Goal: Find contact information: Find contact information

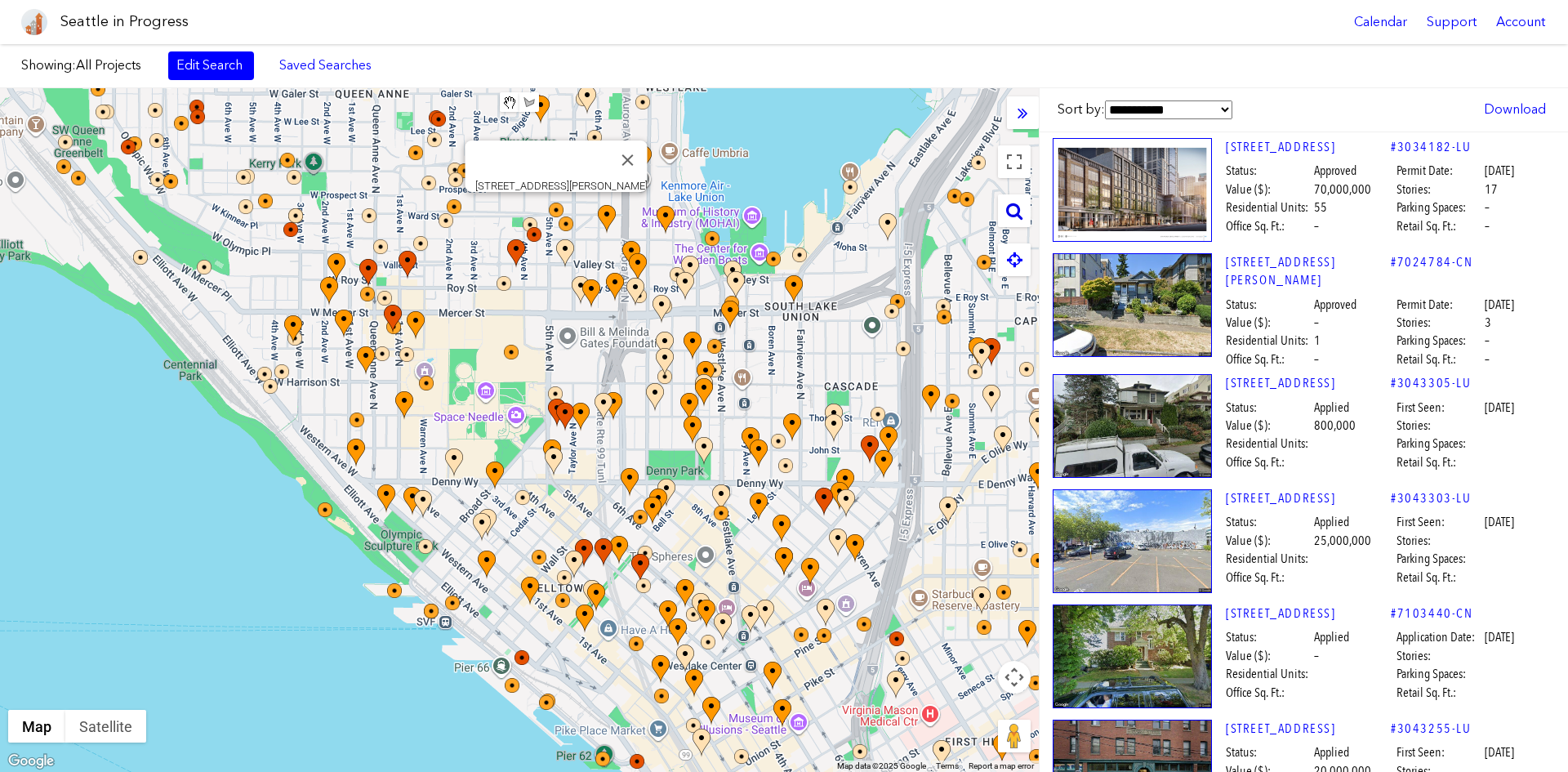
click at [1006, 209] on icon at bounding box center [1014, 211] width 16 height 18
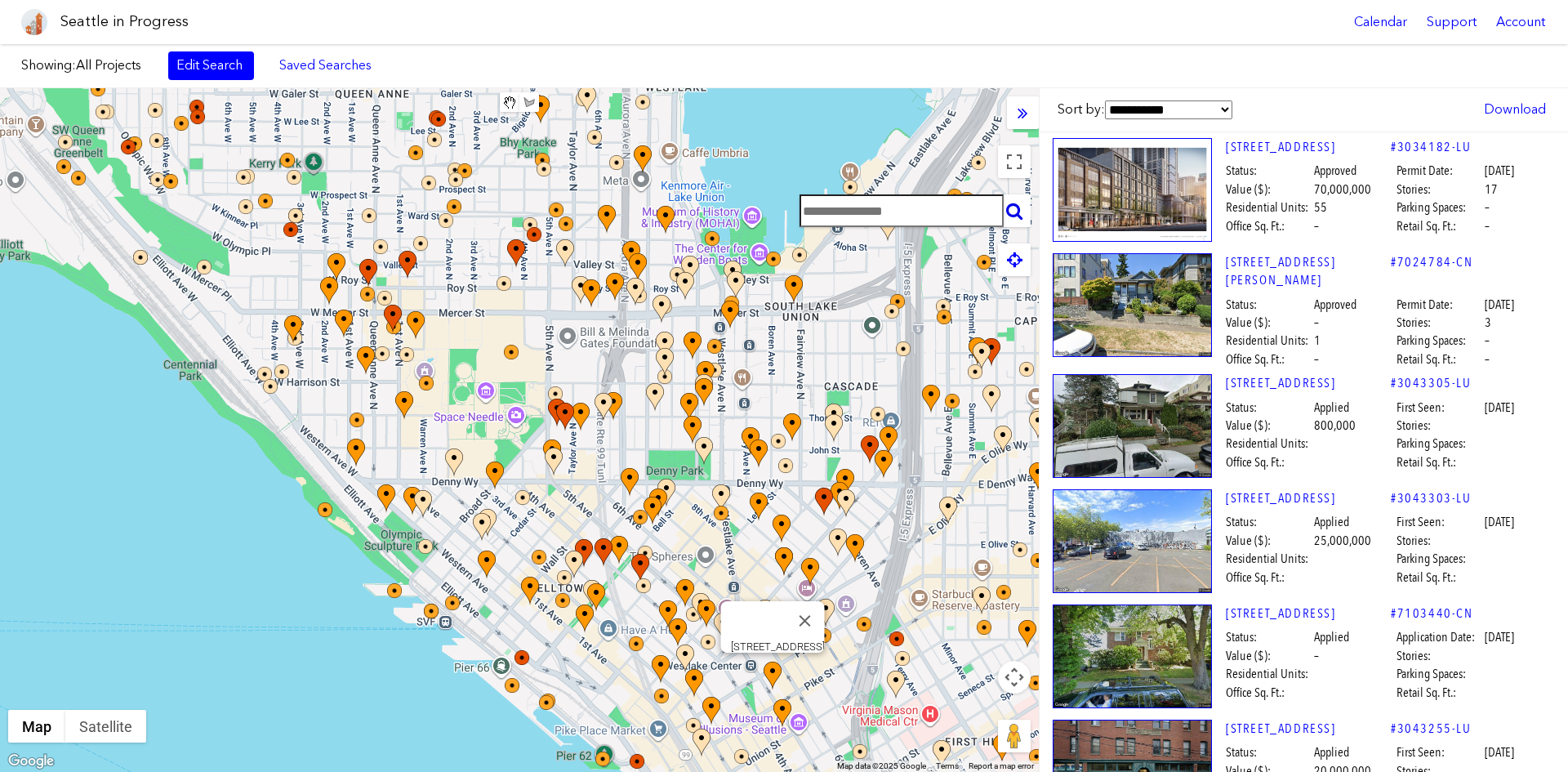
click at [877, 216] on input "text" at bounding box center [901, 211] width 205 height 33
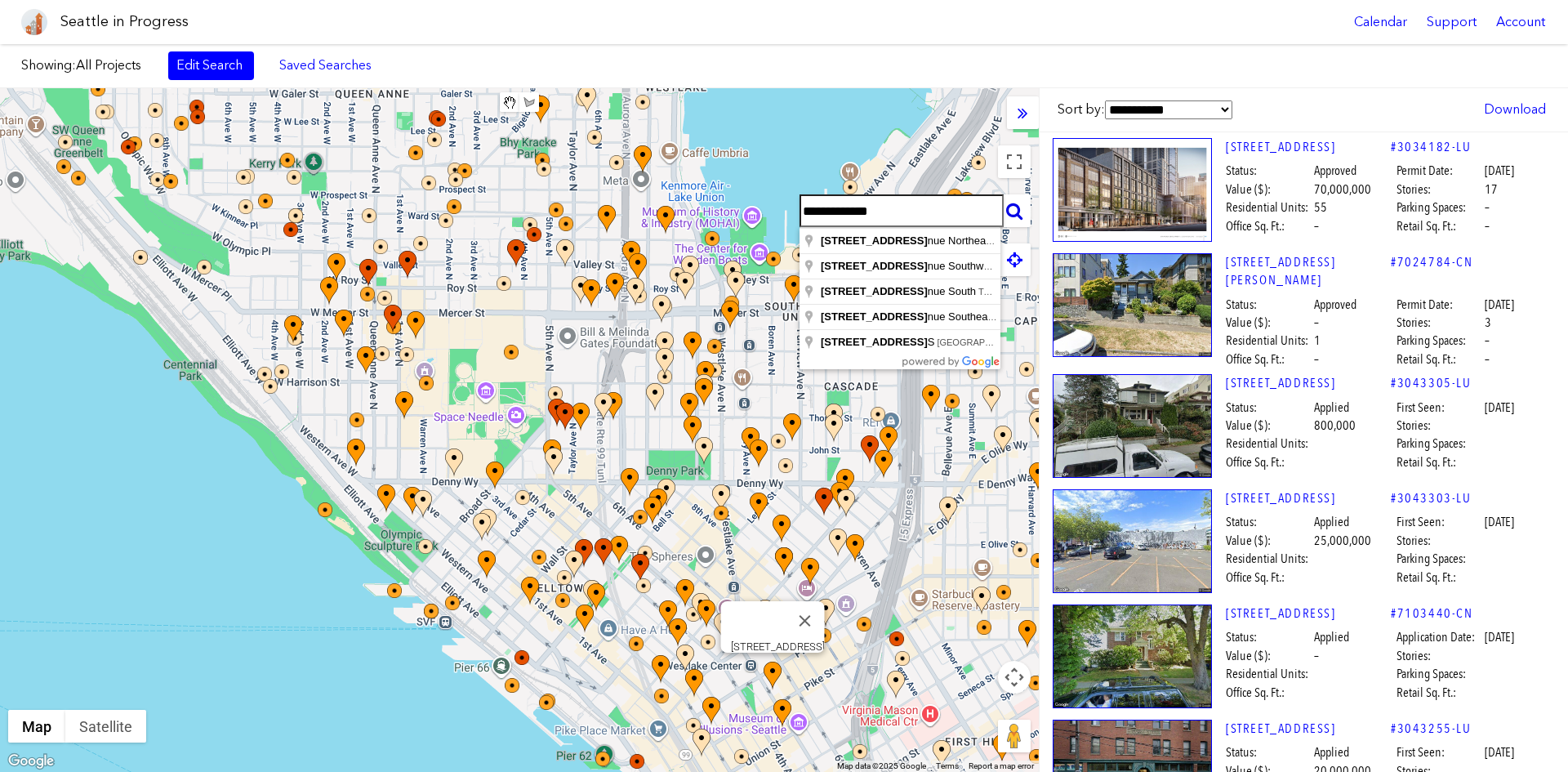
type input "**********"
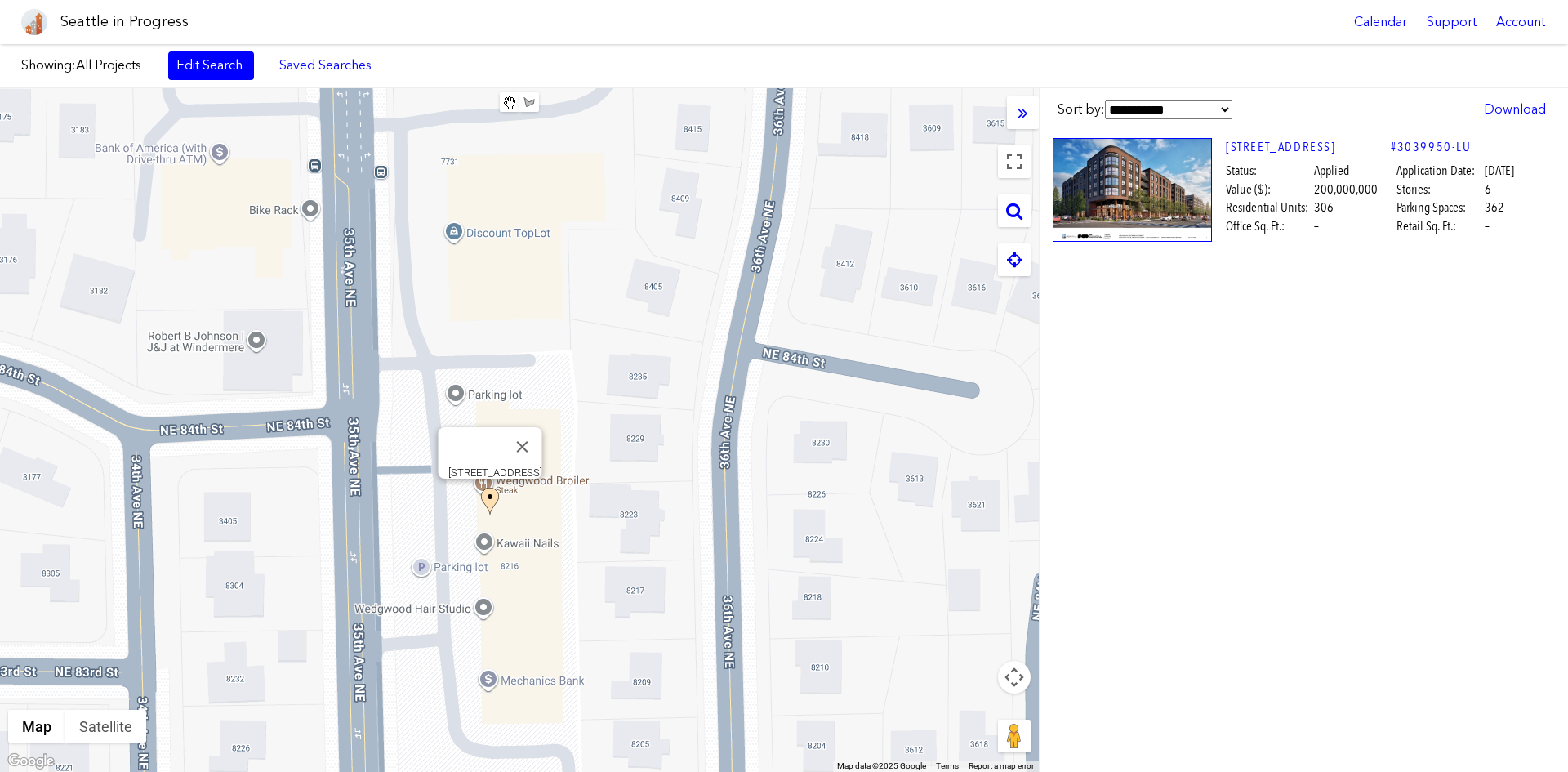
click at [1124, 202] on img at bounding box center [1133, 190] width 160 height 104
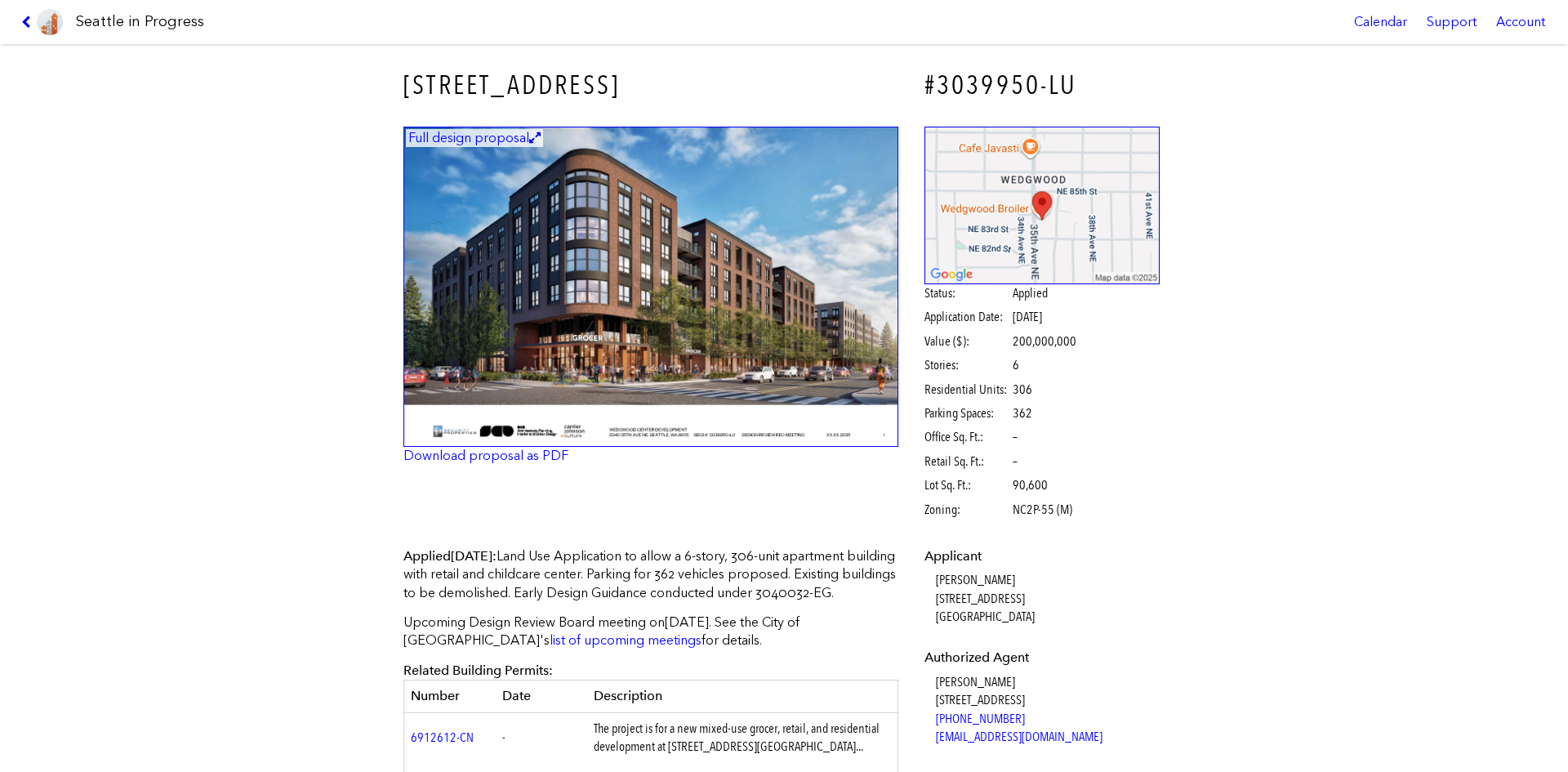
click at [756, 352] on img at bounding box center [651, 288] width 495 height 322
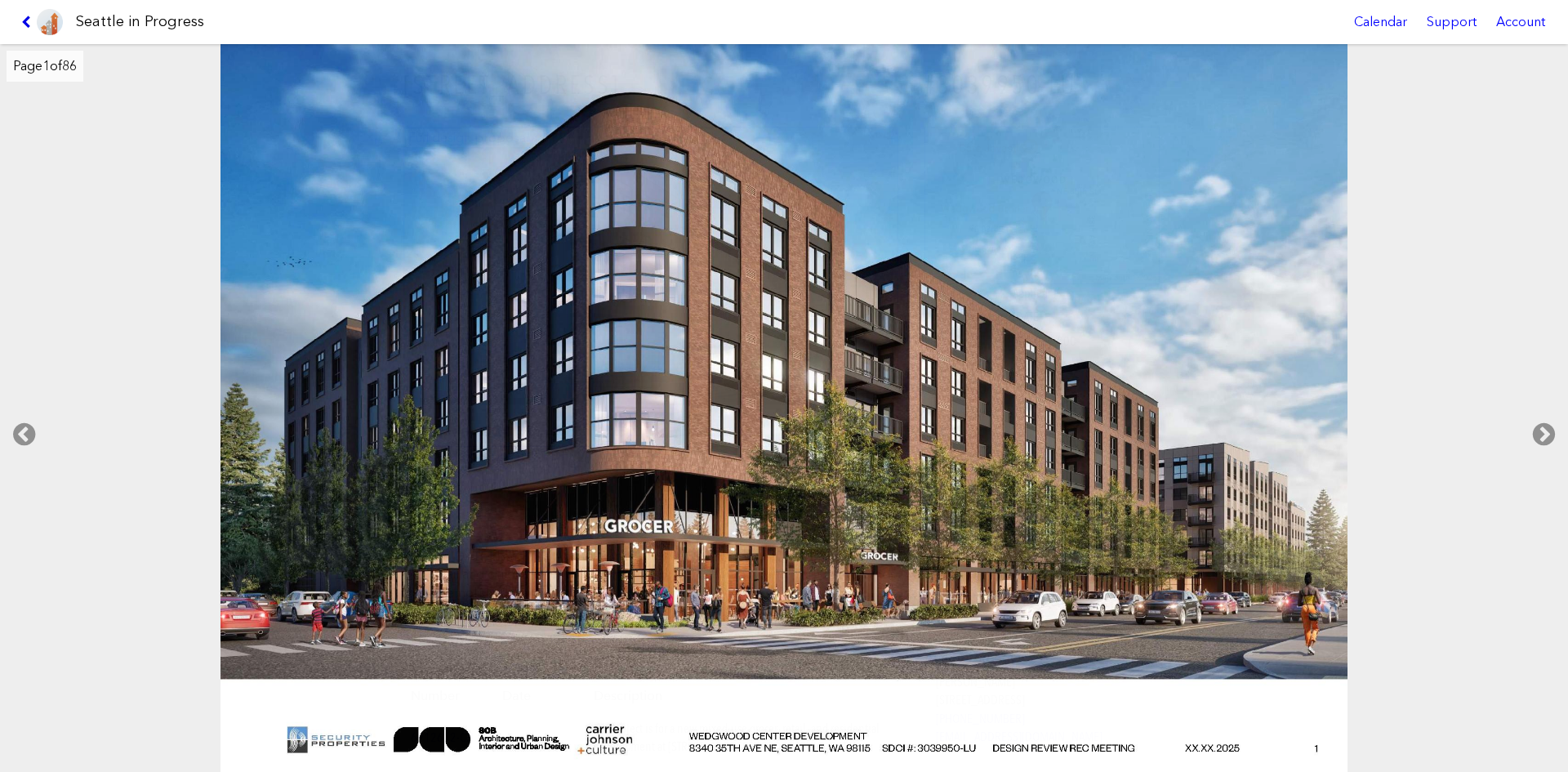
click at [29, 21] on icon at bounding box center [29, 22] width 16 height 13
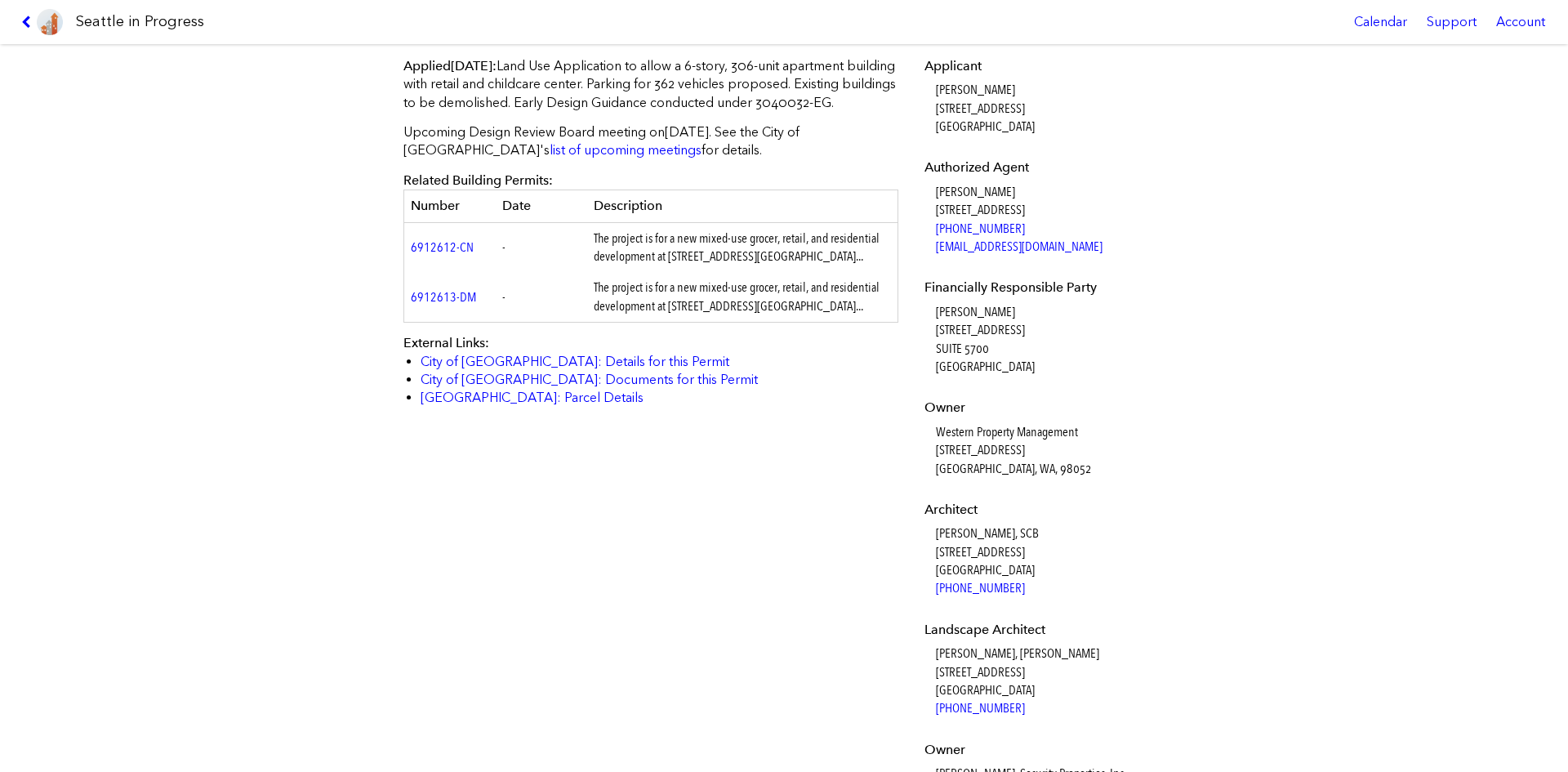
scroll to position [735, 0]
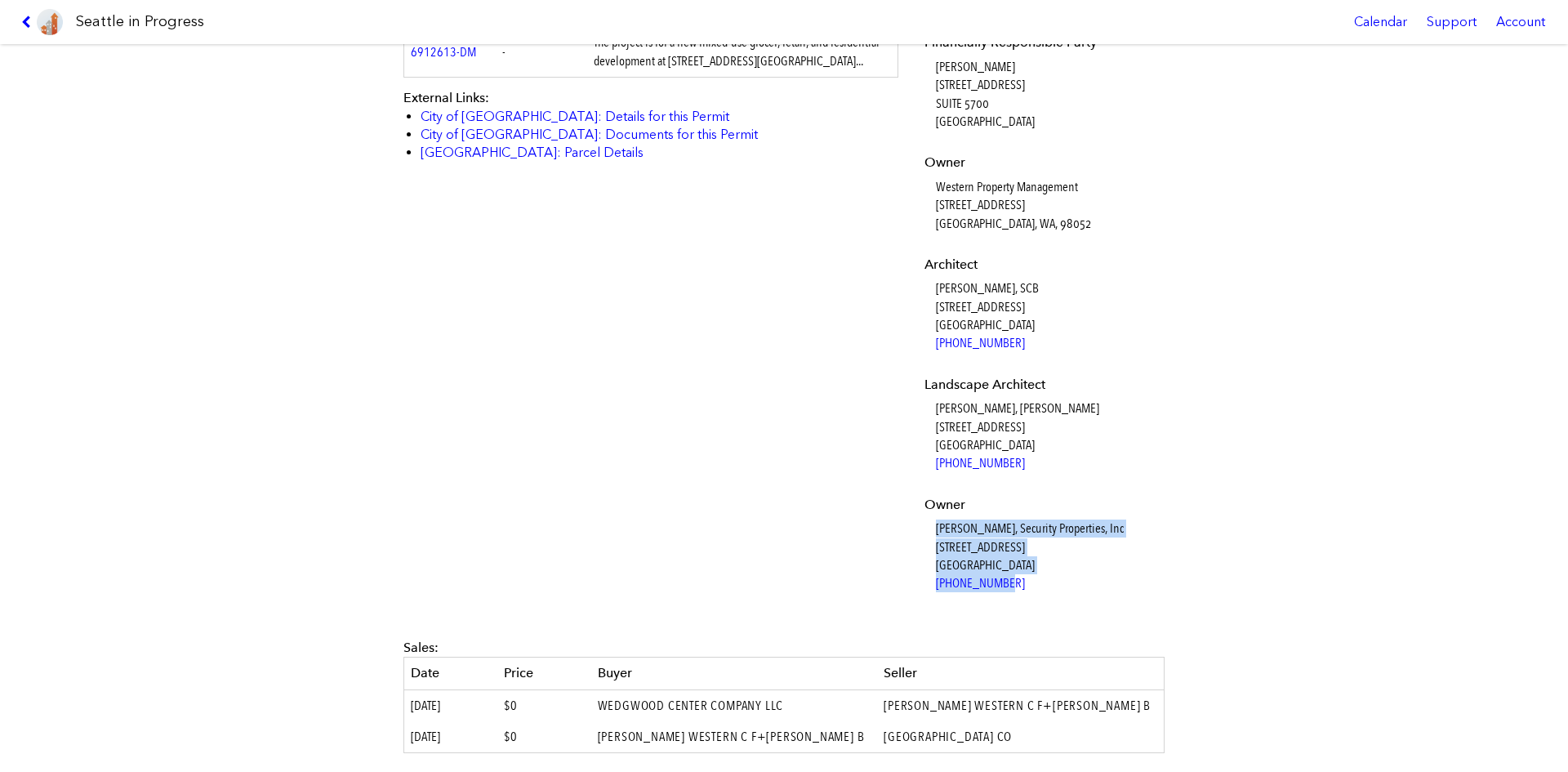
drag, startPoint x: 1018, startPoint y: 587, endPoint x: 919, endPoint y: 533, distance: 112.8
click at [924, 533] on dl "Applicant [PERSON_NAME] [STREET_ADDRESS] Authorized Agent [PERSON_NAME] [STREET…" at bounding box center [1042, 203] width 236 height 781
copy dd "[PERSON_NAME], Security Properties, Inc [STREET_ADDRESS] [PHONE_NUMBER]"
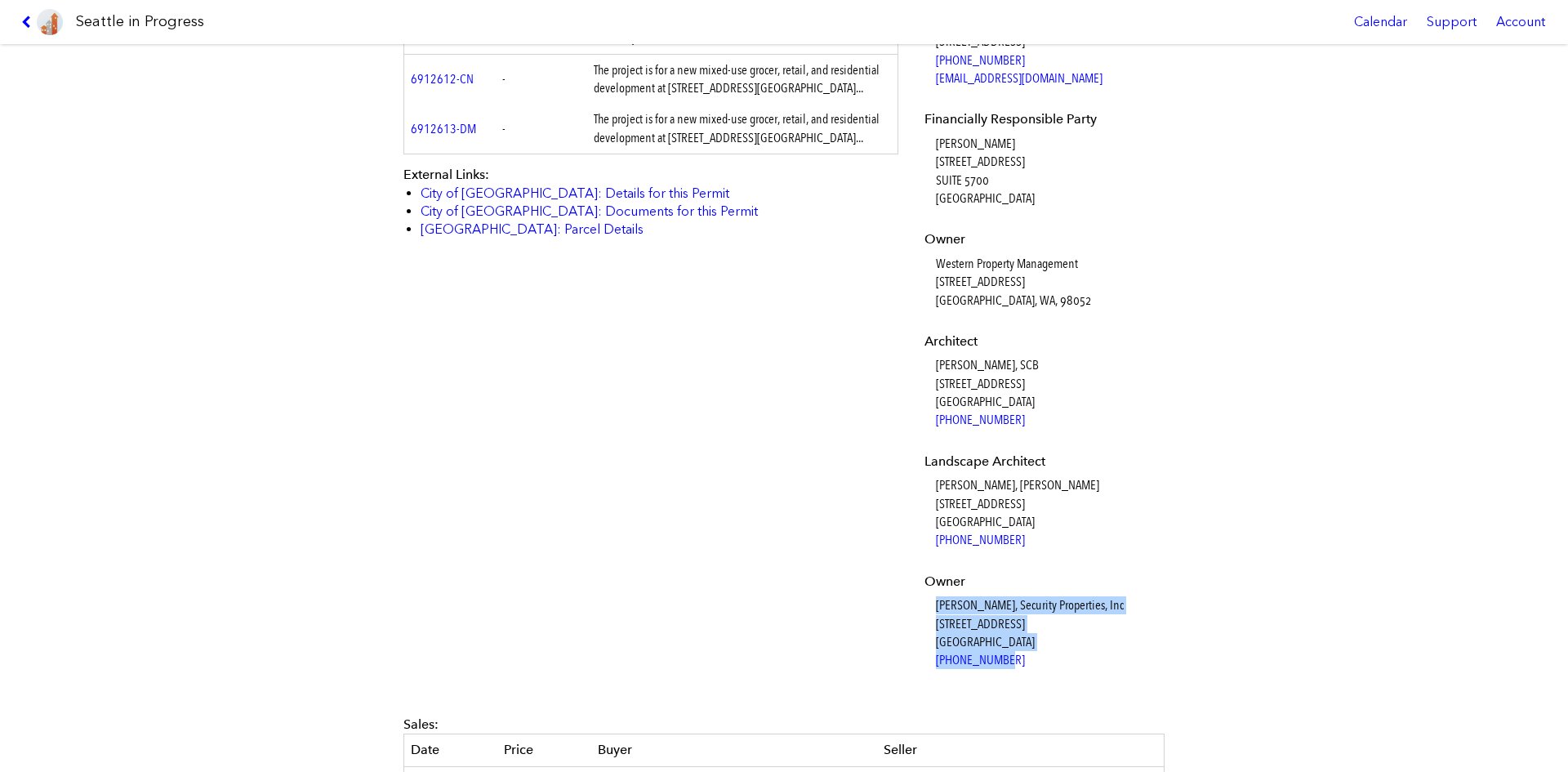
scroll to position [354, 0]
